Goal: Communication & Community: Share content

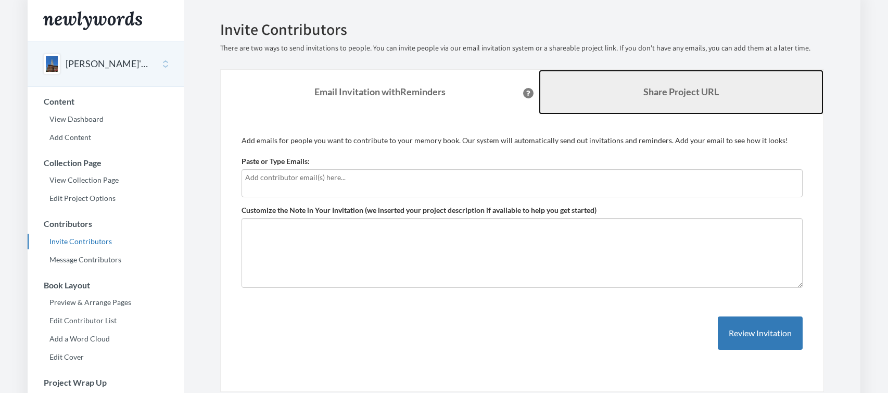
click at [689, 80] on link "Share Project URL" at bounding box center [681, 92] width 285 height 45
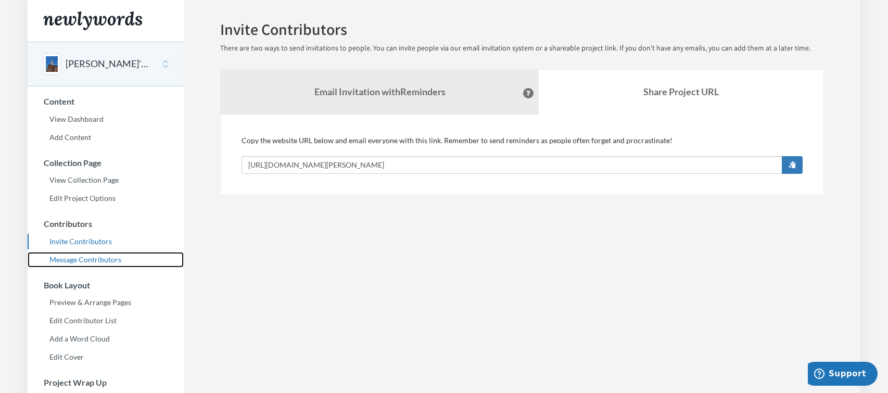
click at [72, 254] on link "Message Contributors" at bounding box center [106, 260] width 156 height 16
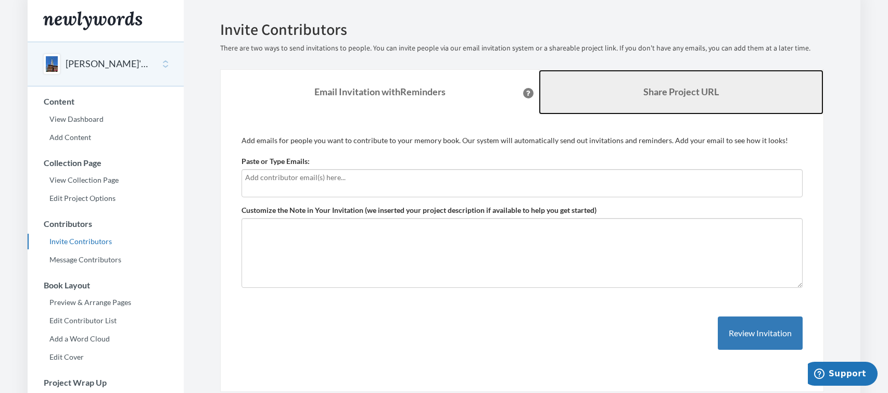
click at [624, 100] on link "Share Project URL" at bounding box center [681, 92] width 285 height 45
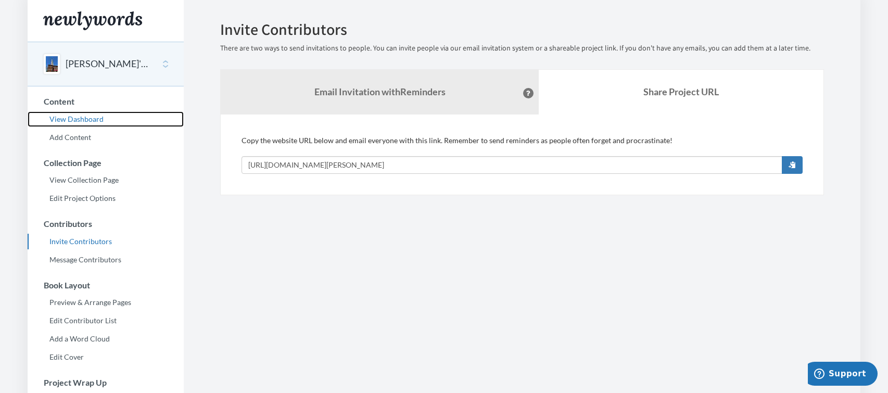
click at [72, 119] on link "View Dashboard" at bounding box center [106, 119] width 156 height 16
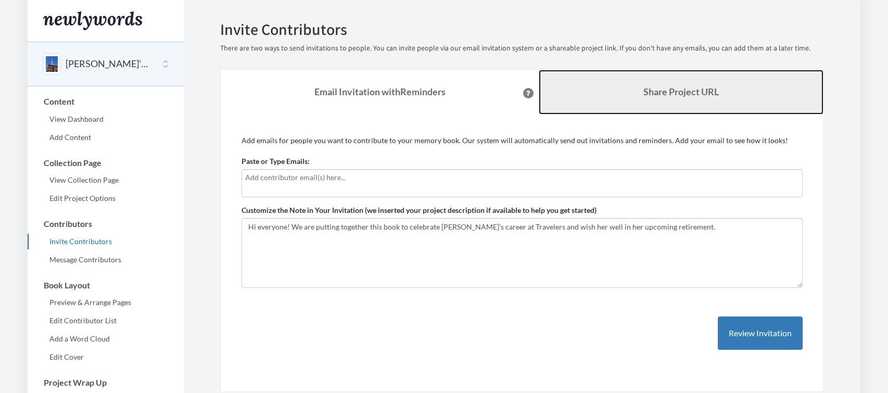
click at [666, 87] on b "Share Project URL" at bounding box center [680, 91] width 75 height 11
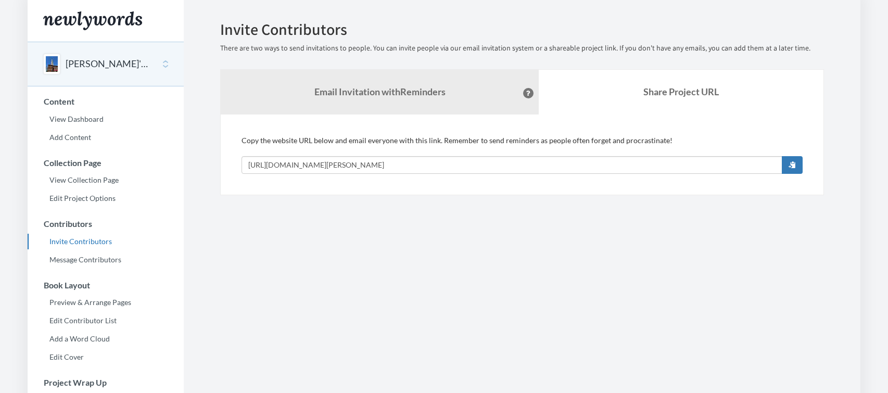
click at [504, 154] on div "Copy the website URL below and email everyone with this link. Remember to send …" at bounding box center [521, 154] width 561 height 39
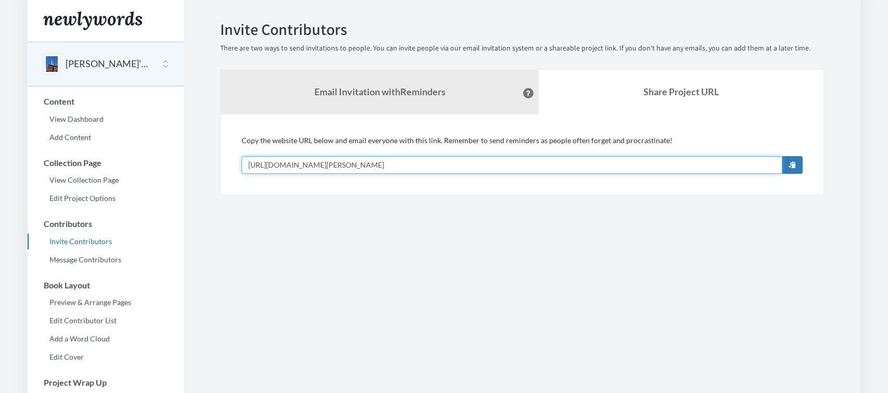
click at [496, 162] on input "[URL][DOMAIN_NAME][PERSON_NAME]" at bounding box center [511, 165] width 541 height 18
